Goal: Task Accomplishment & Management: Complete application form

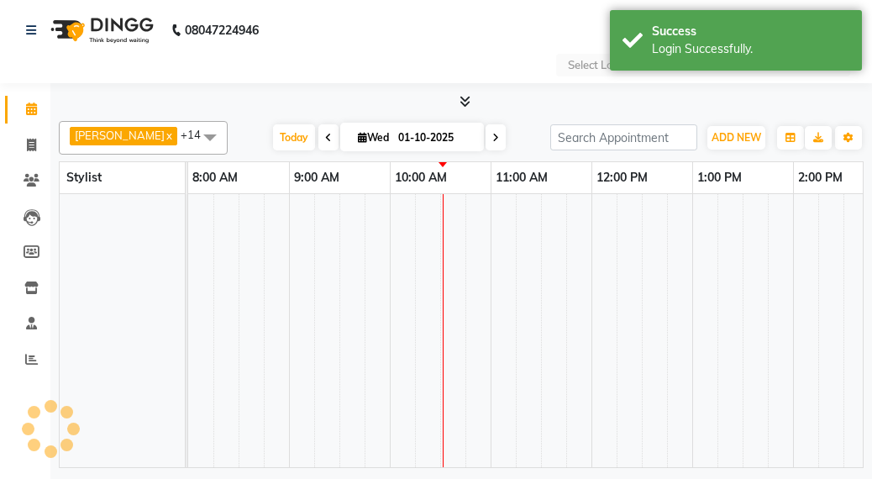
select select "en"
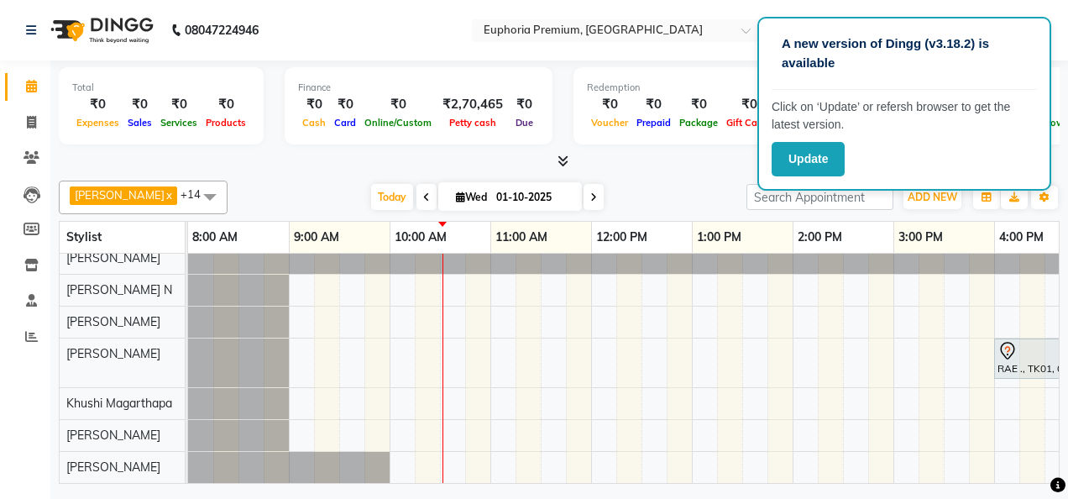
scroll to position [344, 0]
click at [543, 454] on div "Abundance Manifestation 29AASCA8886B1Z0, TK03, 11:00 AM-11:45 AM, Glutathione […" at bounding box center [893, 200] width 1411 height 566
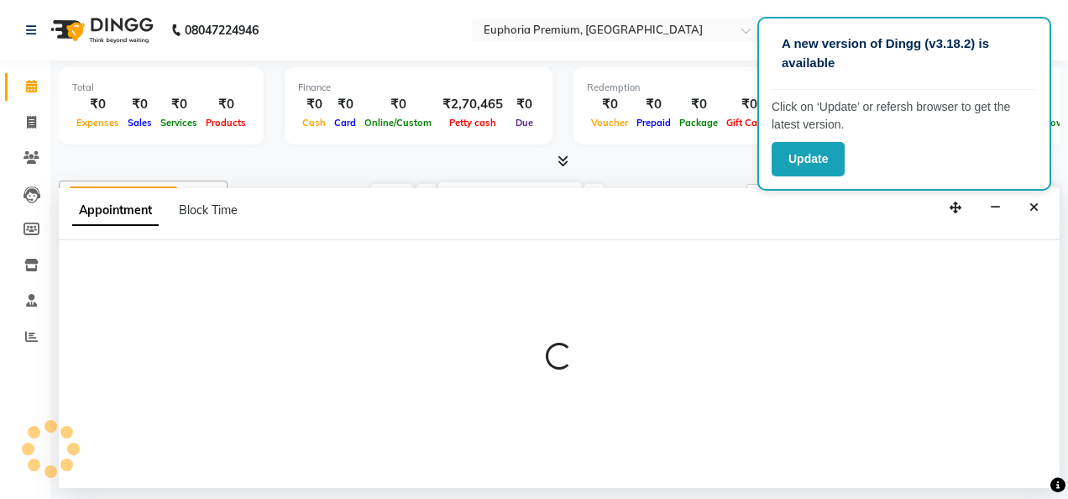
select select "91236"
select select "tentative"
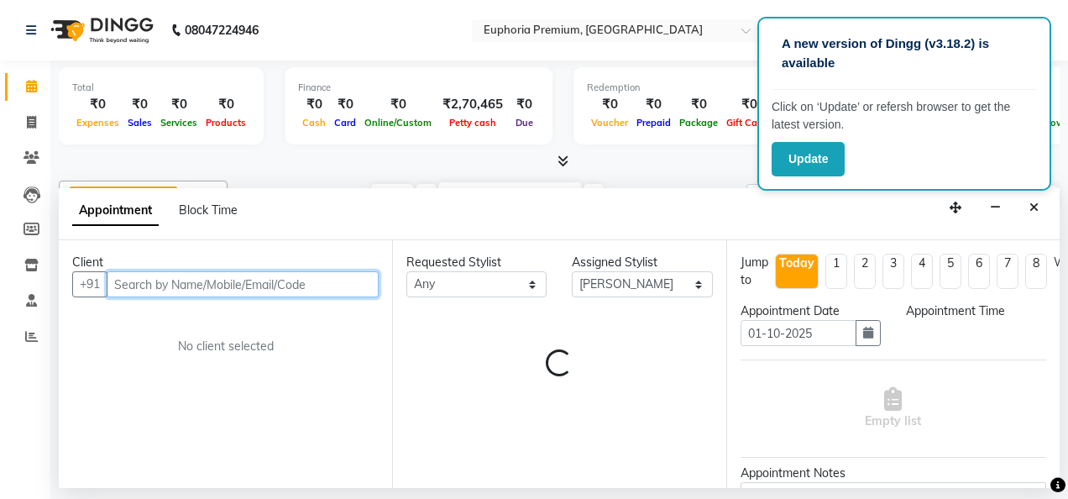
select select "690"
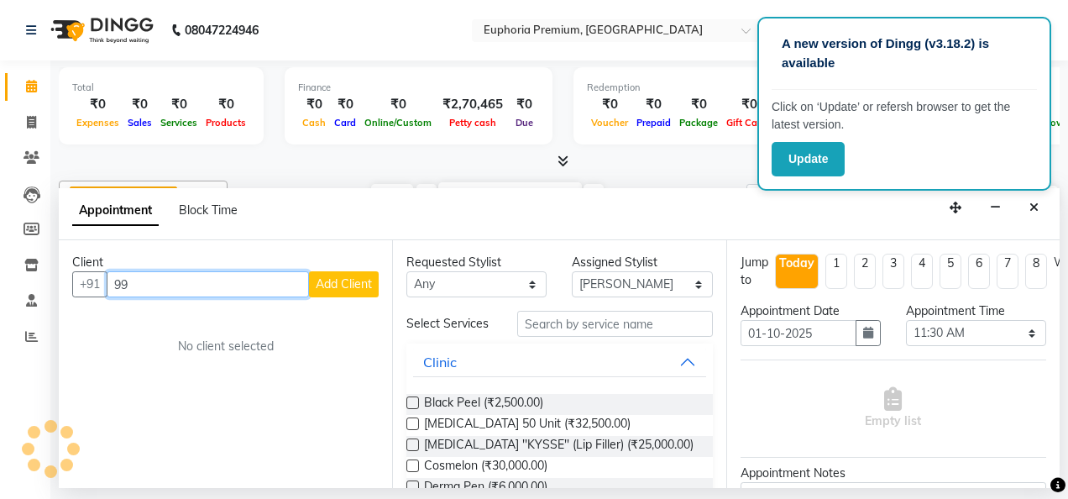
type input "9"
type input "9900562655"
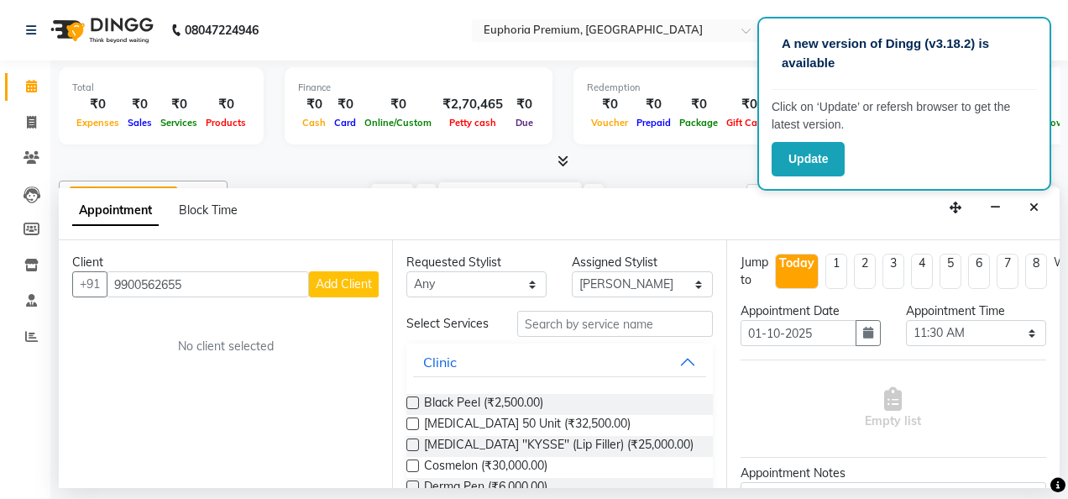
click at [321, 285] on span "Add Client" at bounding box center [344, 283] width 56 height 15
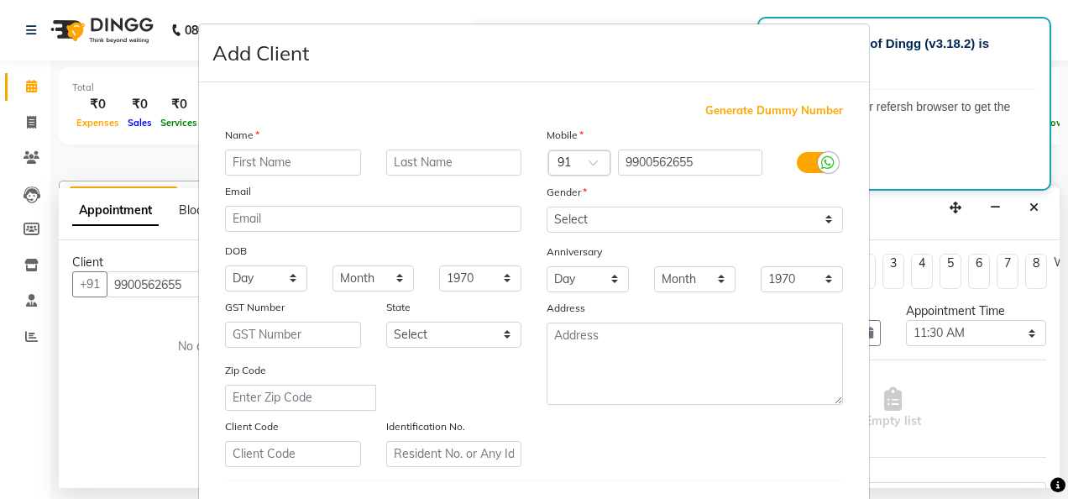
click at [326, 281] on div "Month January February March April May June July August September October Novem…" at bounding box center [373, 278] width 107 height 26
click at [298, 155] on input "text" at bounding box center [293, 162] width 136 height 26
type input "[PERSON_NAME]"
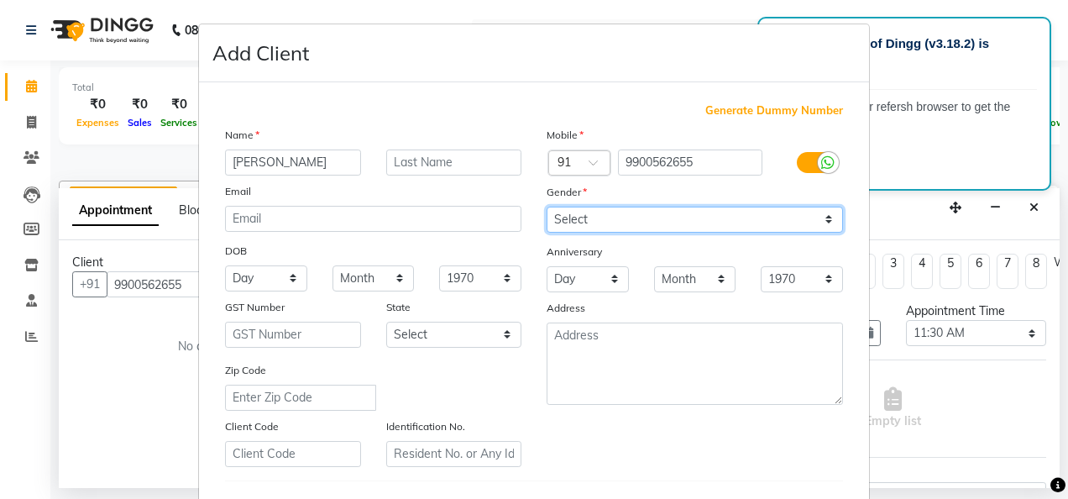
click at [642, 222] on select "Select [DEMOGRAPHIC_DATA] [DEMOGRAPHIC_DATA] Other Prefer Not To Say" at bounding box center [695, 220] width 296 height 26
click at [547, 207] on select "Select [DEMOGRAPHIC_DATA] [DEMOGRAPHIC_DATA] Other Prefer Not To Say" at bounding box center [695, 220] width 296 height 26
select select "prefer_not_to_say"
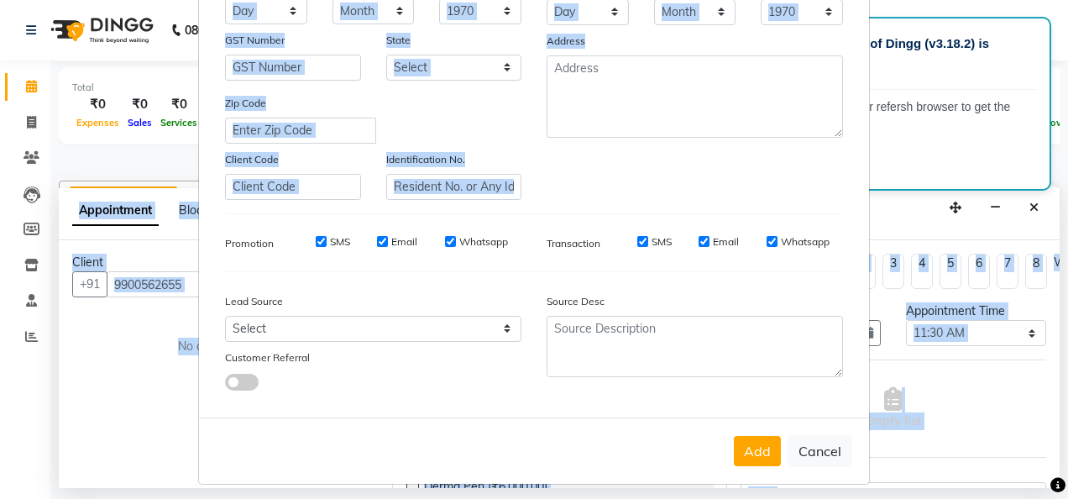
scroll to position [274, 0]
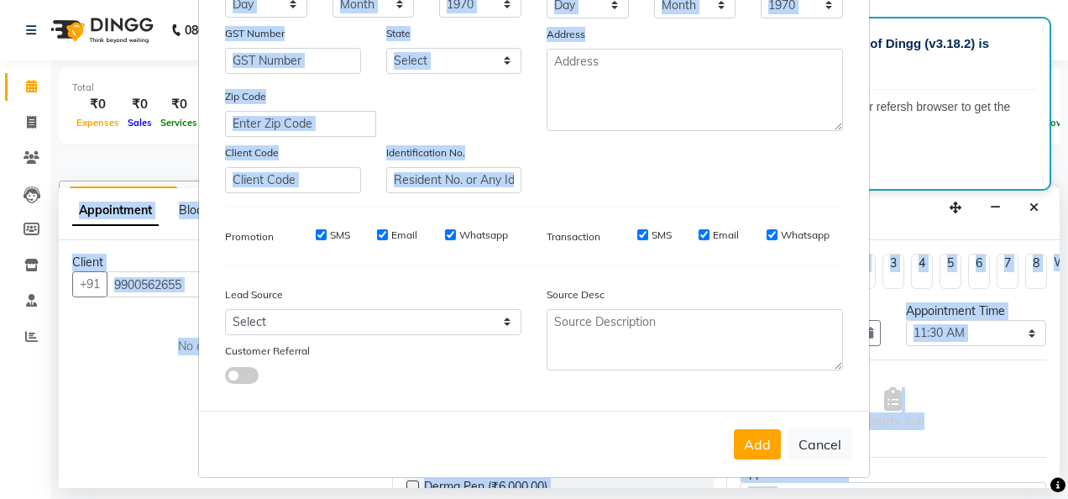
drag, startPoint x: 815, startPoint y: 459, endPoint x: 790, endPoint y: 542, distance: 86.6
click at [790, 478] on html "A new version of Dingg (v3.18.2) is available Click on ‘Update’ or refersh brow…" at bounding box center [534, 249] width 1068 height 499
drag, startPoint x: 790, startPoint y: 542, endPoint x: 747, endPoint y: 436, distance: 114.2
click at [747, 436] on button "Add" at bounding box center [757, 444] width 47 height 30
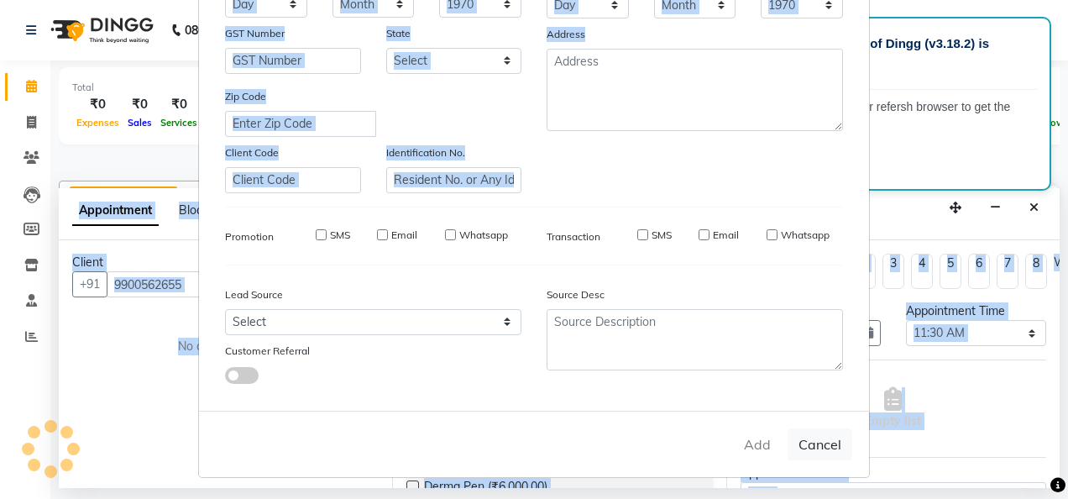
type input "99******55"
select select
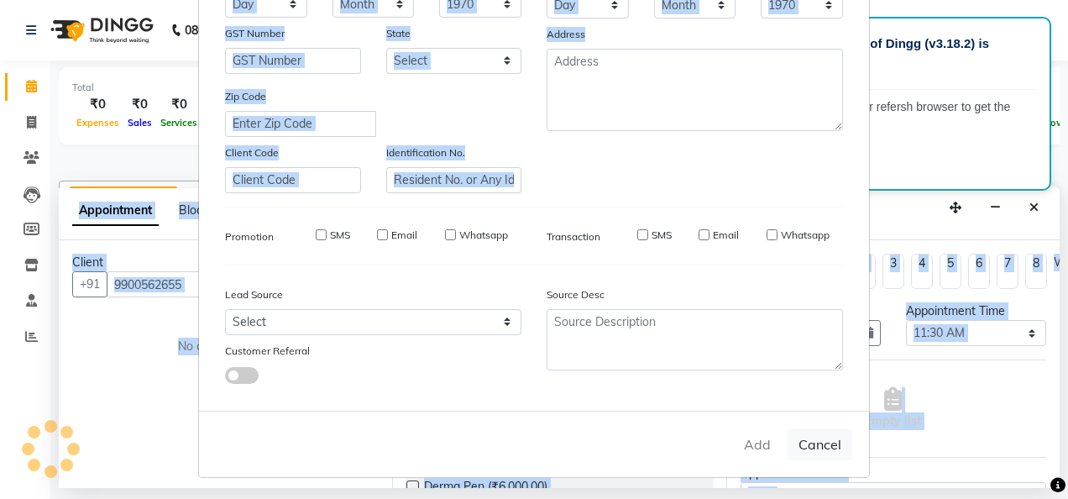
select select
checkbox input "false"
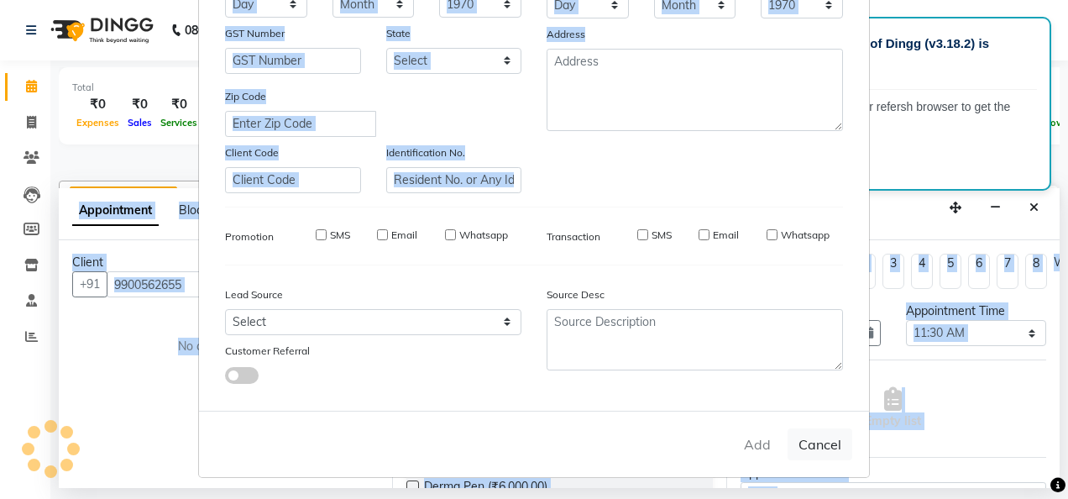
checkbox input "false"
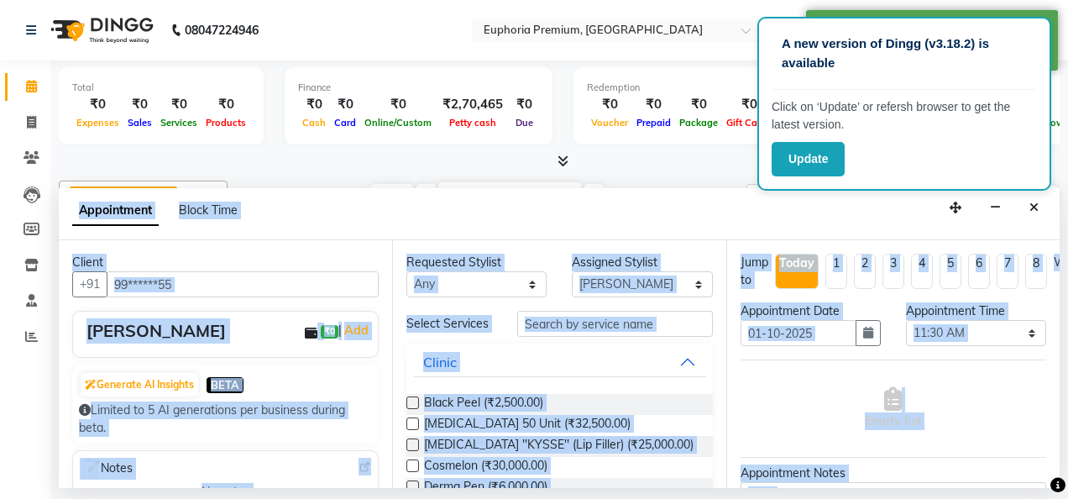
click at [750, 373] on div "Empty list" at bounding box center [894, 408] width 306 height 83
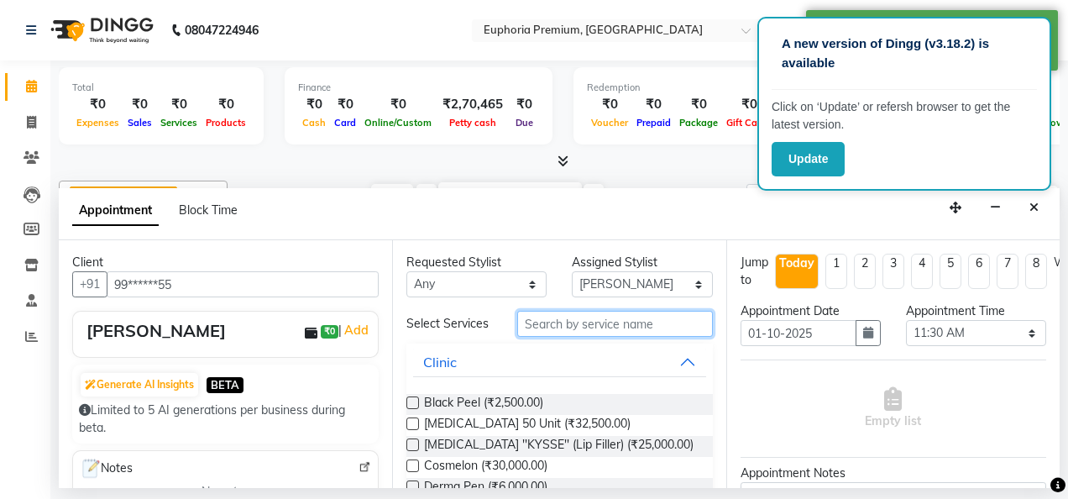
click at [629, 330] on input "text" at bounding box center [615, 324] width 196 height 26
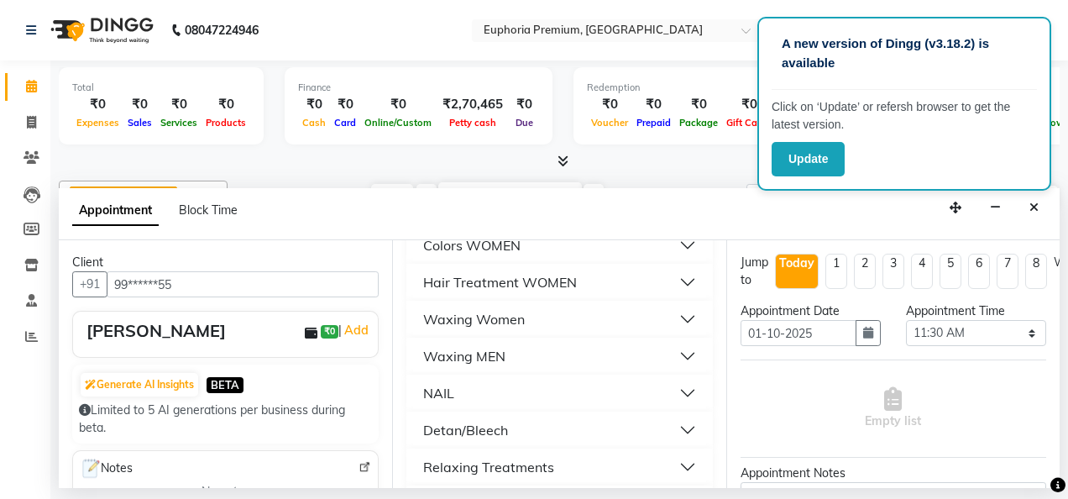
scroll to position [81, 0]
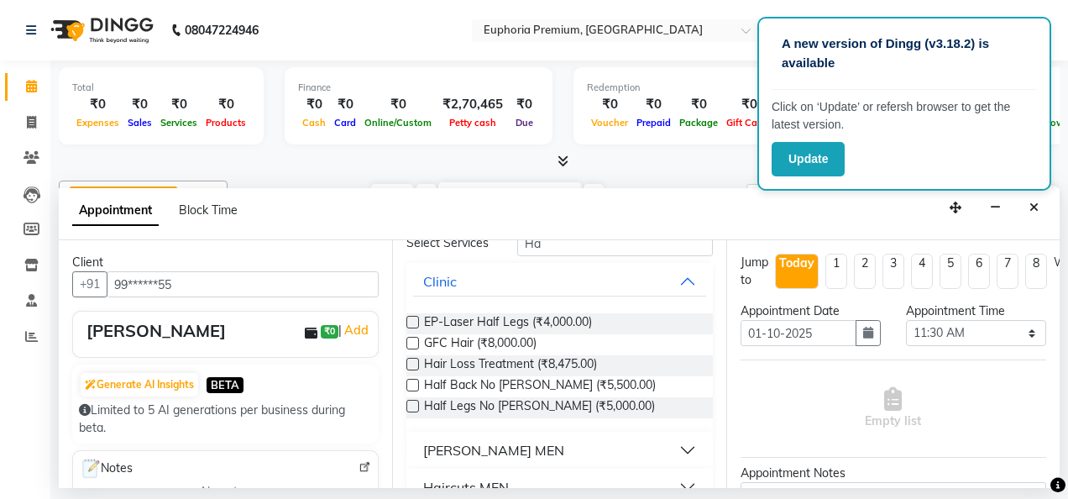
click at [668, 350] on div "GFC Hair (₹8,000.00)" at bounding box center [559, 344] width 306 height 21
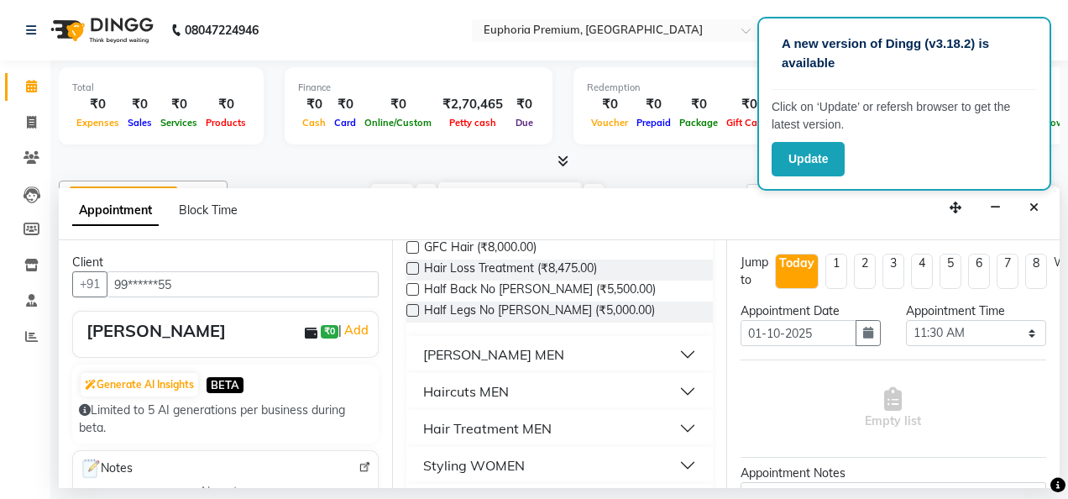
scroll to position [0, 0]
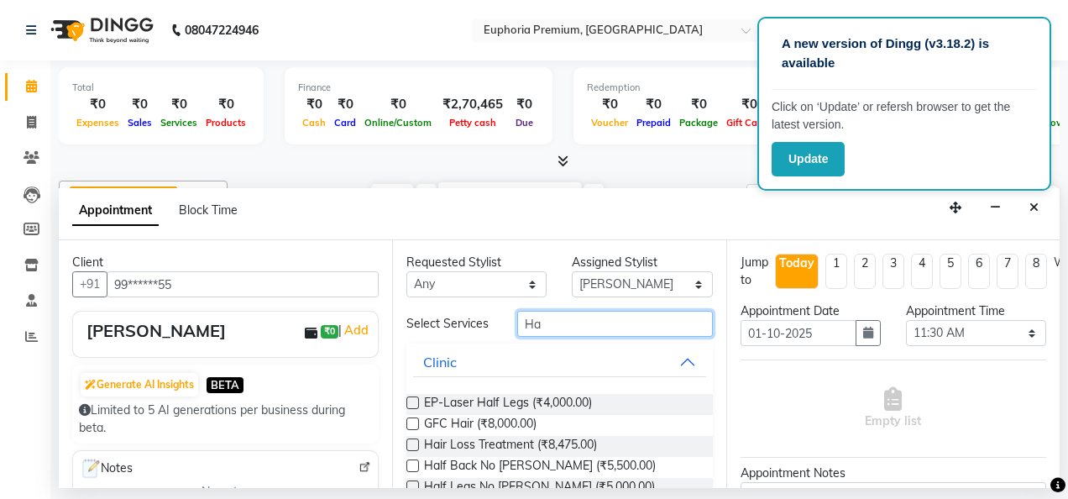
click at [610, 324] on input "Ha" at bounding box center [615, 324] width 196 height 26
type input "H"
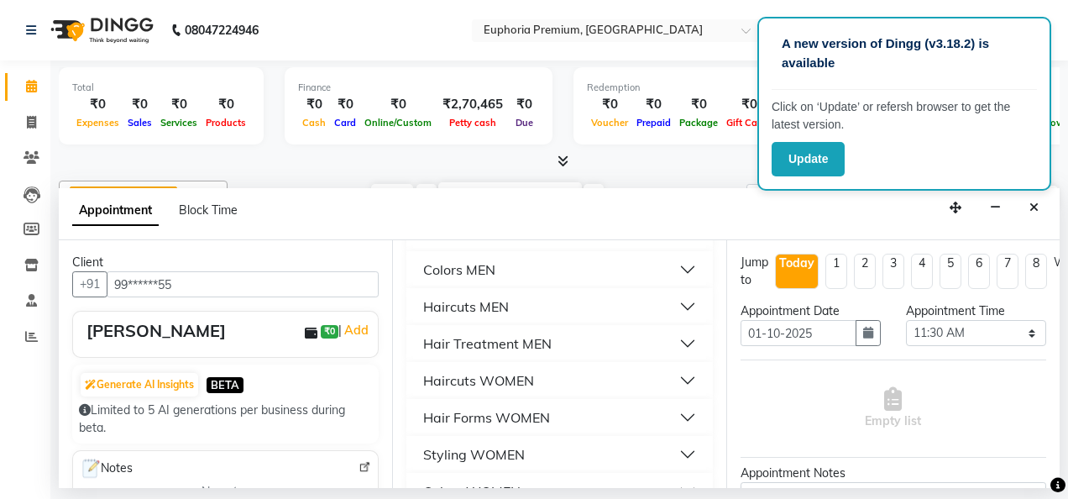
scroll to position [1350, 0]
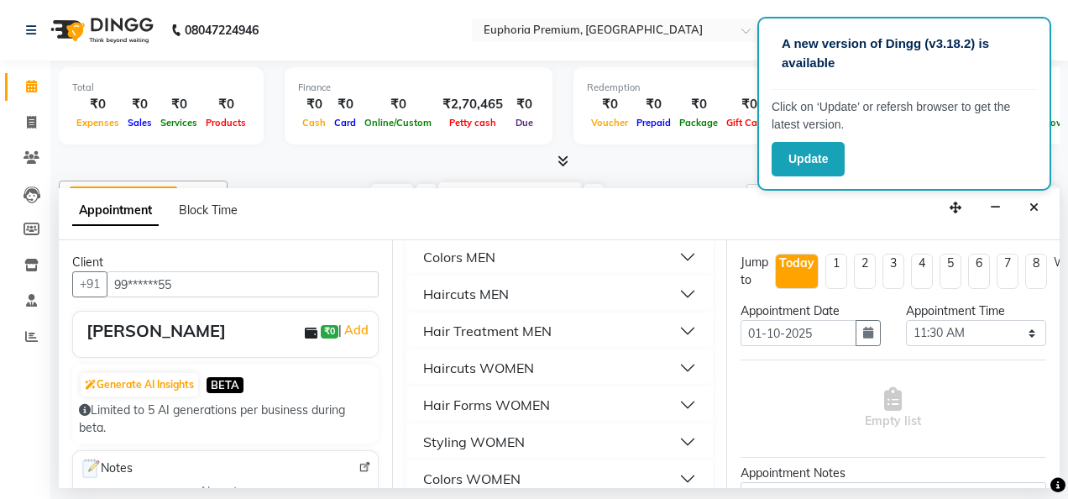
click at [595, 379] on button "Haircuts WOMEN" at bounding box center [559, 368] width 292 height 30
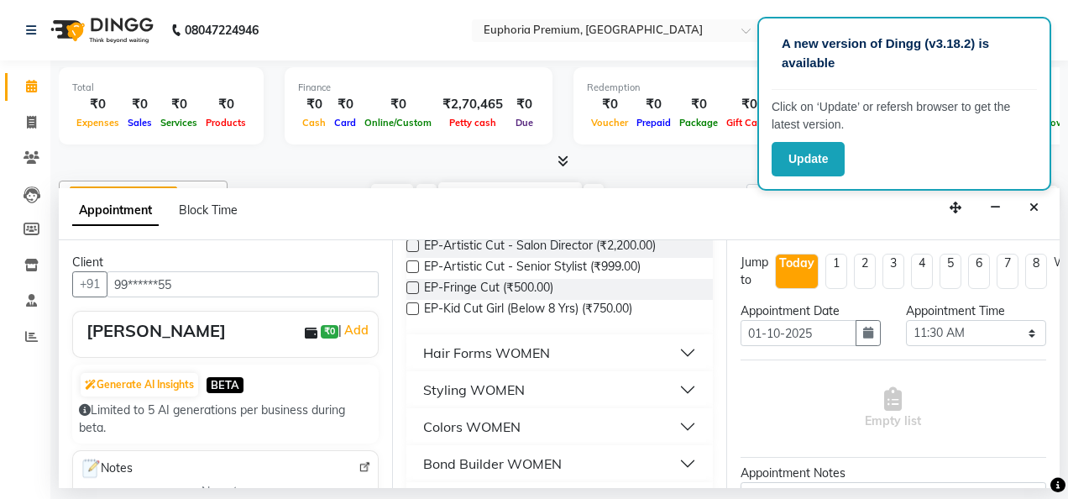
scroll to position [1567, 0]
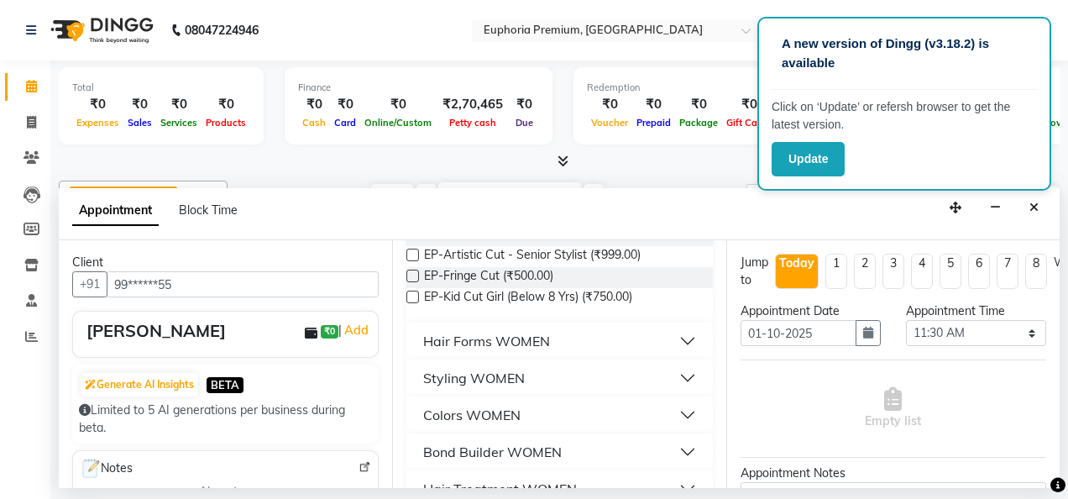
click at [412, 261] on label at bounding box center [412, 255] width 13 height 13
click at [412, 262] on input "checkbox" at bounding box center [411, 256] width 11 height 11
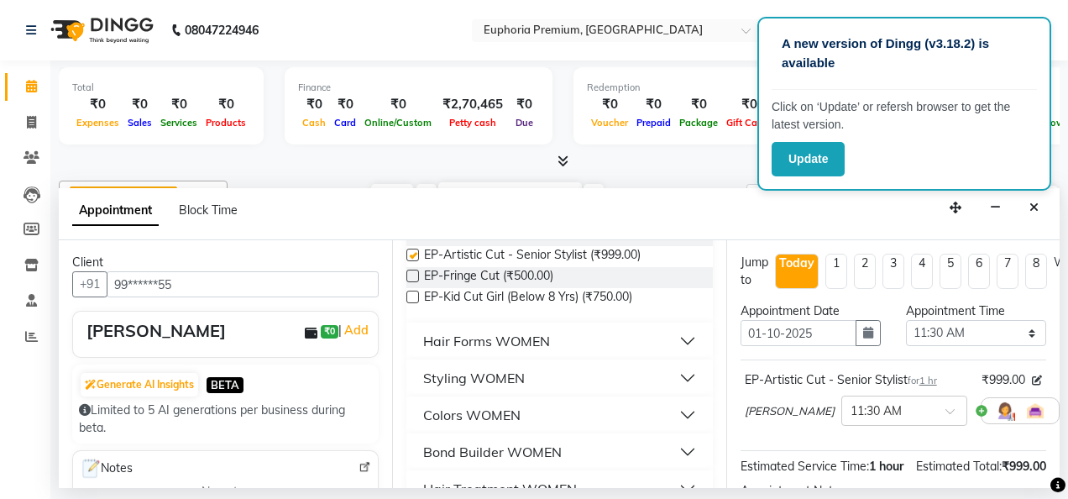
checkbox input "false"
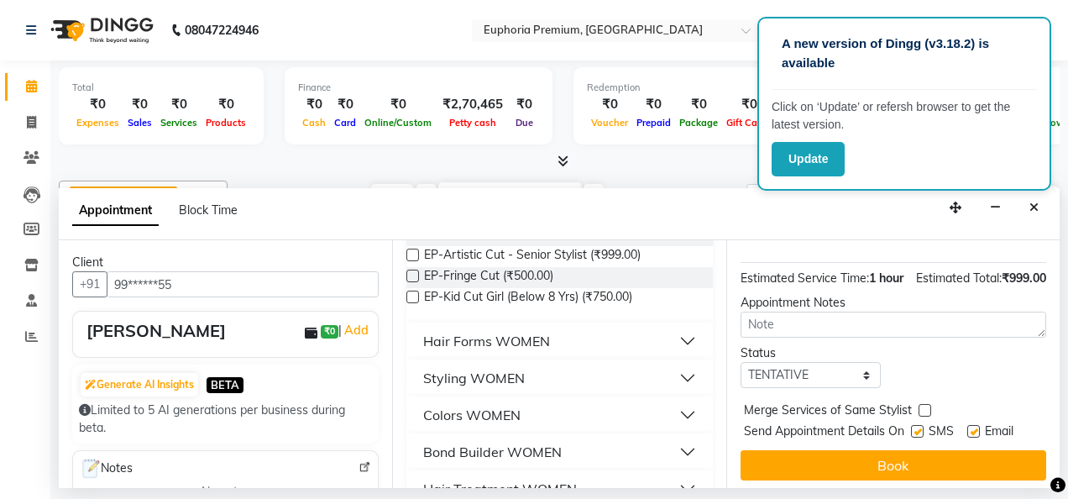
scroll to position [205, 0]
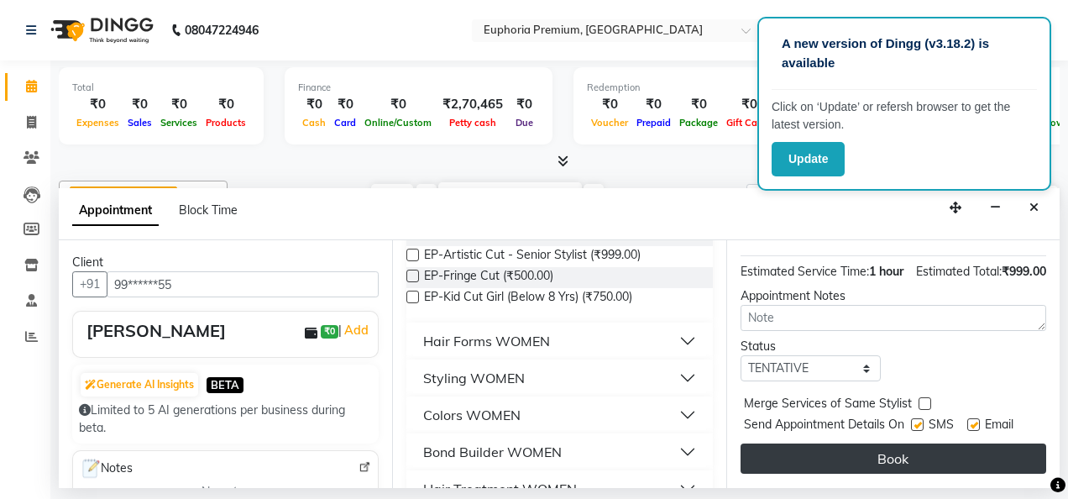
click at [871, 459] on button "Book" at bounding box center [894, 458] width 306 height 30
